Goal: Information Seeking & Learning: Check status

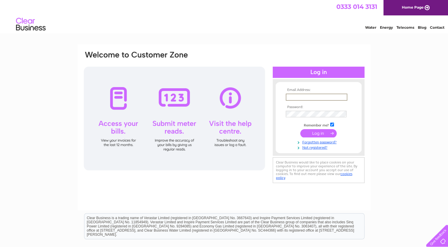
type input "[EMAIL_ADDRESS][DOMAIN_NAME]"
click at [323, 133] on input "submit" at bounding box center [318, 132] width 36 height 8
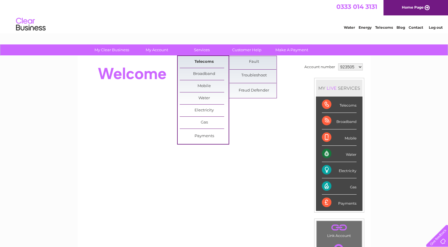
click at [205, 60] on link "Telecoms" at bounding box center [204, 62] width 49 height 12
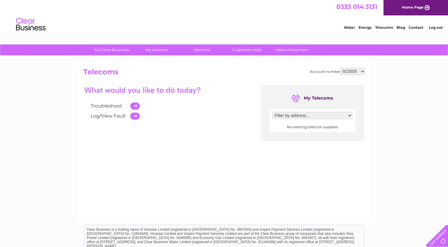
click at [134, 107] on td at bounding box center [133, 106] width 12 height 10
click at [351, 116] on select "Filter by address..." at bounding box center [312, 115] width 80 height 7
click at [362, 73] on select "923505 1023455" at bounding box center [352, 71] width 25 height 7
select select "1023455"
click at [340, 68] on select "923505 1023455" at bounding box center [352, 71] width 25 height 7
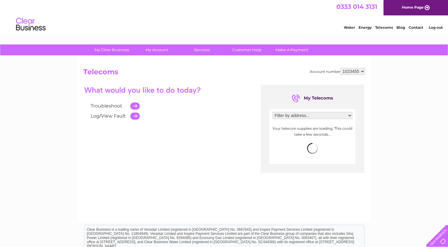
click at [349, 114] on select "Filter by address... 47-48, Greenlaw Crescent, Glenrothes, Fife, KY6 1JQ" at bounding box center [312, 115] width 80 height 7
select select "1263644"
click at [272, 112] on select "Filter by address... 47-48, Greenlaw Crescent, Glenrothes, Fife, KY6 1JQ" at bounding box center [312, 115] width 80 height 7
click at [134, 106] on td at bounding box center [133, 106] width 12 height 10
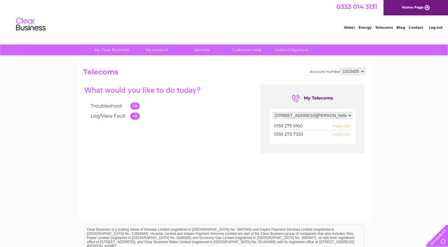
click at [198, 106] on div "Troubleshoot Log/View Fault" at bounding box center [167, 103] width 169 height 36
click at [136, 107] on td at bounding box center [133, 106] width 12 height 10
click at [302, 125] on span "0159 275 6160" at bounding box center [288, 125] width 29 height 5
click at [250, 131] on div "Troubleshoot Log/View Fault My Telecoms Filter by address... 47-48, Greenlaw Cr…" at bounding box center [224, 142] width 282 height 115
click at [134, 105] on td at bounding box center [133, 106] width 12 height 10
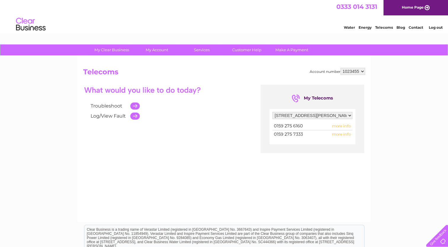
click at [107, 105] on link "Troubleshoot" at bounding box center [107, 106] width 32 height 6
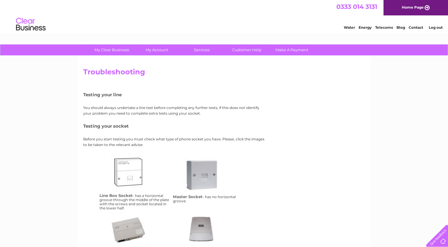
scroll to position [118, 0]
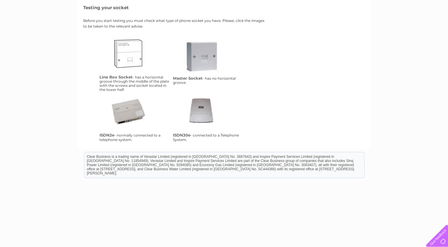
click at [137, 65] on link "lbs" at bounding box center [134, 59] width 47 height 47
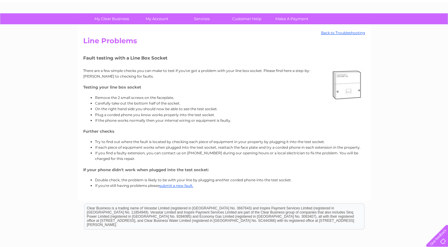
scroll to position [89, 0]
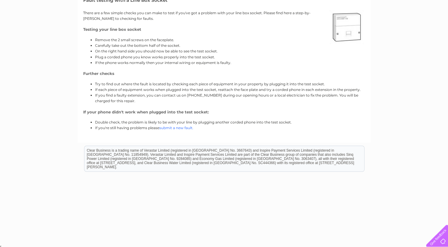
click at [179, 128] on link "submit a new fault." at bounding box center [176, 128] width 34 height 4
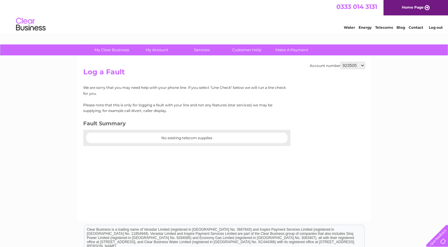
click at [361, 66] on select "923505 1023455" at bounding box center [352, 65] width 25 height 7
select select "1023455"
click at [340, 62] on select "923505 1023455" at bounding box center [352, 65] width 25 height 7
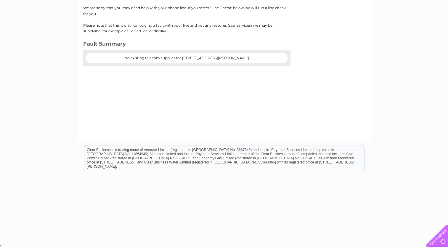
scroll to position [80, 0]
click at [194, 61] on div at bounding box center [186, 63] width 207 height 6
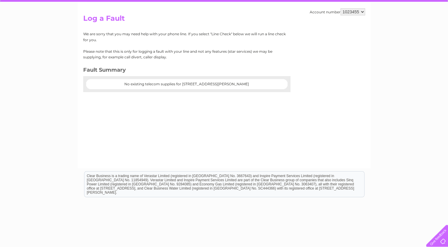
scroll to position [0, 0]
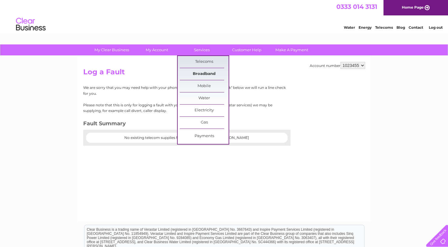
click at [202, 72] on link "Broadband" at bounding box center [204, 74] width 49 height 12
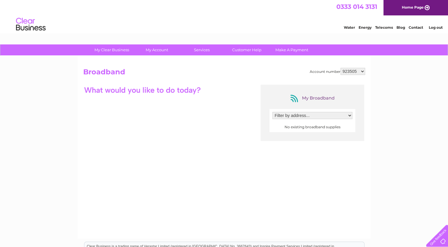
click at [362, 70] on select "923505 1023455" at bounding box center [352, 71] width 25 height 7
select select "1023455"
click at [340, 68] on select "923505 1023455" at bounding box center [352, 71] width 25 height 7
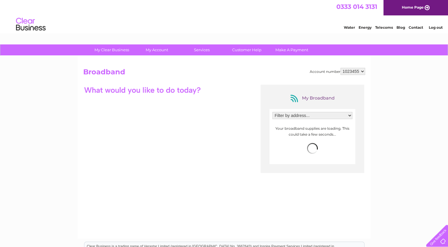
drag, startPoint x: 0, startPoint y: 0, endPoint x: 350, endPoint y: 118, distance: 369.1
click at [350, 118] on select "Filter by address... [STREET_ADDRESS][PERSON_NAME]" at bounding box center [312, 115] width 80 height 7
select select "1263644"
click at [272, 112] on select "Filter by address... [STREET_ADDRESS][PERSON_NAME]" at bounding box center [312, 115] width 80 height 7
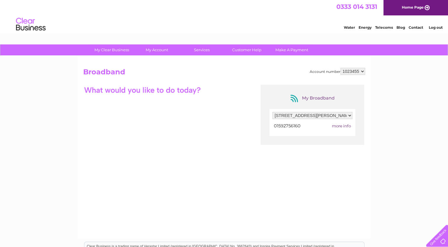
click at [339, 124] on span "more info" at bounding box center [341, 125] width 19 height 5
click at [207, 138] on div "My Broadband Filter by address... [STREET_ADDRESS][PERSON_NAME] 01592756160 mor…" at bounding box center [224, 142] width 282 height 115
click at [340, 125] on span "more info" at bounding box center [341, 125] width 19 height 5
click at [349, 118] on select "Filter by address... [STREET_ADDRESS][PERSON_NAME]" at bounding box center [312, 115] width 80 height 7
click at [272, 112] on select "Filter by address... [STREET_ADDRESS][PERSON_NAME]" at bounding box center [312, 115] width 80 height 7
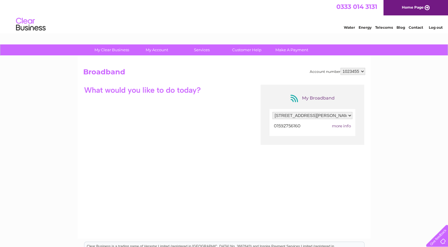
click at [288, 126] on span "01592756160" at bounding box center [287, 125] width 27 height 5
click at [345, 125] on span "more info" at bounding box center [341, 125] width 19 height 5
click at [336, 126] on span "more info" at bounding box center [341, 125] width 19 height 5
click at [292, 116] on select "Filter by address... [STREET_ADDRESS][PERSON_NAME]" at bounding box center [312, 115] width 80 height 7
select select "1263644"
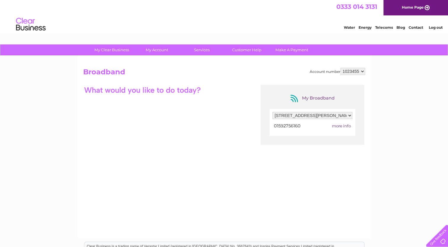
click at [272, 112] on select "Filter by address... [STREET_ADDRESS][PERSON_NAME]" at bounding box center [312, 115] width 80 height 7
click at [337, 127] on span "more info" at bounding box center [341, 125] width 19 height 5
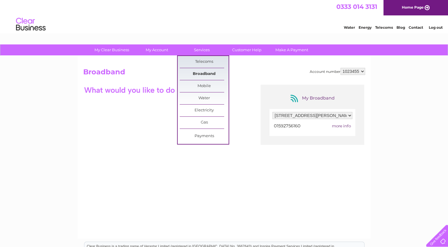
click at [205, 71] on link "Broadband" at bounding box center [204, 74] width 49 height 12
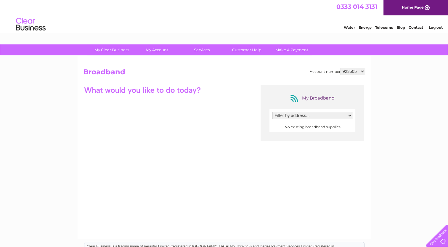
click at [349, 114] on select "Filter by address..." at bounding box center [312, 115] width 80 height 7
click at [285, 116] on select "Filter by address..." at bounding box center [312, 115] width 80 height 7
click at [347, 118] on select "Filter by address..." at bounding box center [312, 115] width 80 height 7
click at [272, 112] on select "Filter by address..." at bounding box center [312, 115] width 80 height 7
click at [352, 70] on select "923505 1023455" at bounding box center [352, 71] width 25 height 7
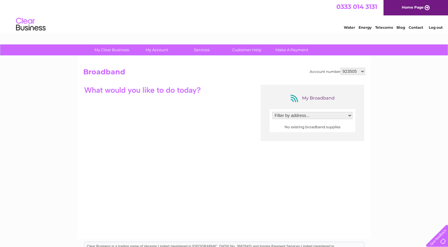
select select "1023455"
click at [340, 68] on select "923505 1023455" at bounding box center [352, 71] width 25 height 7
click at [351, 115] on select "Filter by address... 47-48, Greenlaw Crescent, Glenrothes, Fife, KY6 1JQ" at bounding box center [312, 115] width 80 height 7
select select "1263644"
click at [272, 112] on select "Filter by address... 47-48, Greenlaw Crescent, Glenrothes, Fife, KY6 1JQ" at bounding box center [312, 115] width 80 height 7
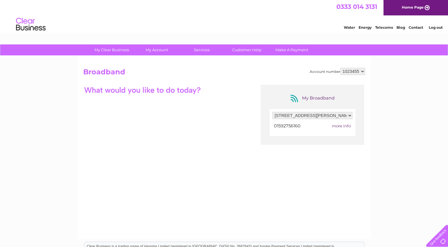
click at [343, 124] on span "more info" at bounding box center [341, 125] width 19 height 5
click at [204, 150] on div "My Broadband Filter by address... 47-48, Greenlaw Crescent, Glenrothes, Fife, K…" at bounding box center [224, 142] width 282 height 115
click at [342, 126] on span "more info" at bounding box center [341, 125] width 19 height 5
click at [290, 126] on span "01592756160" at bounding box center [287, 125] width 27 height 5
click at [407, 7] on link "Home Page" at bounding box center [415, 7] width 65 height 15
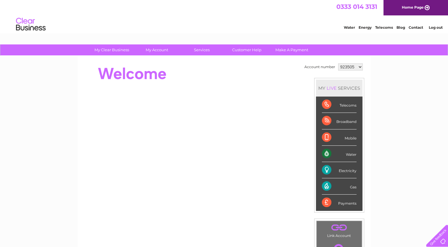
click at [360, 66] on select "923505 1023455" at bounding box center [350, 66] width 25 height 7
select select "1023455"
click at [338, 63] on select "923505 1023455" at bounding box center [350, 66] width 25 height 7
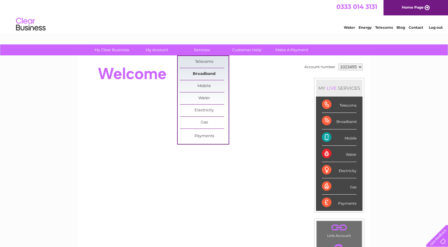
click at [200, 72] on link "Broadband" at bounding box center [204, 74] width 49 height 12
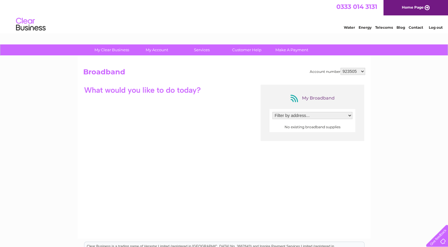
click at [363, 72] on select "923505 1023455" at bounding box center [352, 71] width 25 height 7
select select "1023455"
click at [340, 68] on select "923505 1023455" at bounding box center [352, 71] width 25 height 7
click at [341, 126] on span "more info" at bounding box center [341, 125] width 19 height 5
